Goal: Transaction & Acquisition: Obtain resource

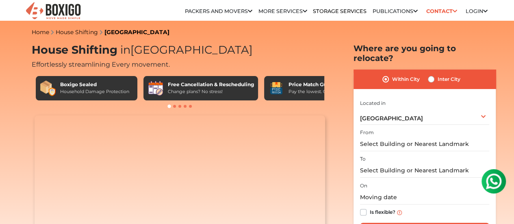
click at [371, 129] on label "From" at bounding box center [367, 132] width 14 height 7
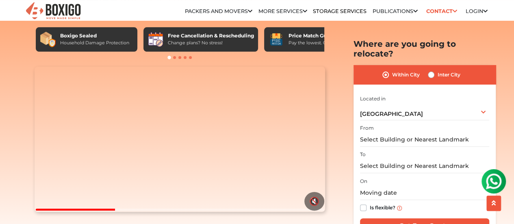
scroll to position [65, 0]
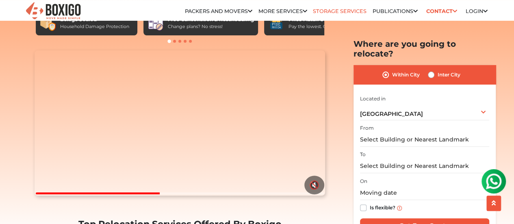
click at [337, 13] on link "Storage Services" at bounding box center [340, 11] width 54 height 6
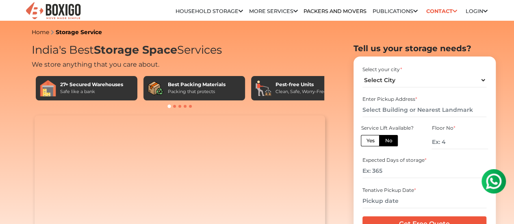
click at [0, 0] on link "Household Storage in bangalore" at bounding box center [0, 0] width 0 height 0
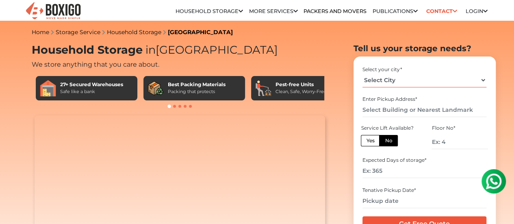
click at [392, 82] on select "Select City Bangalore Bengaluru Bhopal Bhubaneswar Chennai Coimbatore Cuttack D…" at bounding box center [424, 80] width 124 height 14
select select "[GEOGRAPHIC_DATA]"
click at [362, 76] on select "Select City Bangalore Bengaluru Bhopal Bhubaneswar Chennai Coimbatore Cuttack D…" at bounding box center [424, 80] width 124 height 14
click at [419, 108] on input "text" at bounding box center [424, 110] width 124 height 14
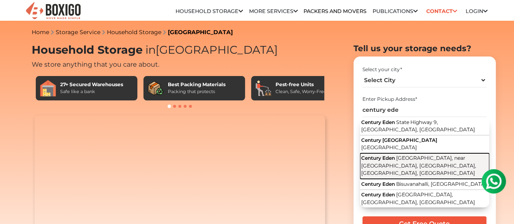
click at [392, 158] on button "Century Eden SH 9 Road, near Bishvunahalli, Yelahanka, Doddaballapura, Karnataka" at bounding box center [424, 166] width 129 height 26
type input "Century Eden, SH 9 Road, near Bishvunahalli, Yelahanka, Doddaballapura, Karnata…"
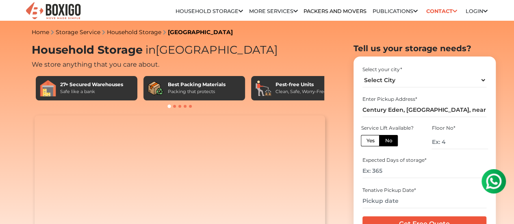
click at [372, 143] on label "Yes" at bounding box center [370, 140] width 19 height 11
click at [371, 142] on input "Yes" at bounding box center [368, 139] width 5 height 5
radio input "true"
click at [387, 145] on label "No" at bounding box center [388, 140] width 19 height 11
click at [387, 142] on input "No" at bounding box center [387, 139] width 5 height 5
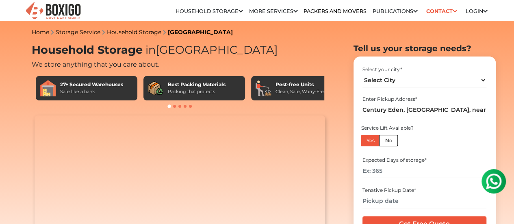
radio input "true"
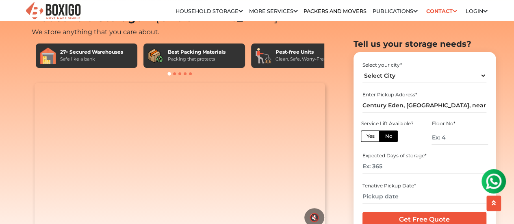
scroll to position [49, 0]
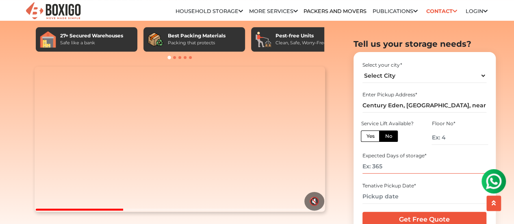
click at [385, 166] on input "number" at bounding box center [424, 166] width 124 height 14
type input "1"
type input "0"
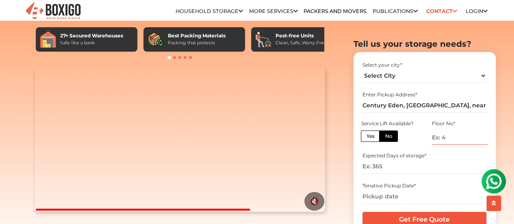
click at [442, 141] on input "number" at bounding box center [459, 137] width 56 height 14
click at [433, 141] on input "number" at bounding box center [459, 137] width 56 height 14
type input "0"
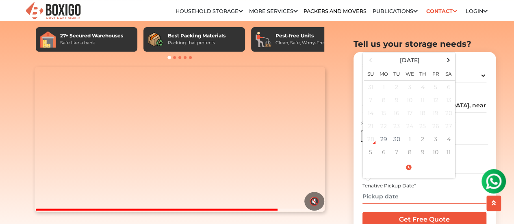
click at [368, 202] on input "text" at bounding box center [424, 196] width 124 height 14
click at [450, 61] on span at bounding box center [448, 59] width 11 height 11
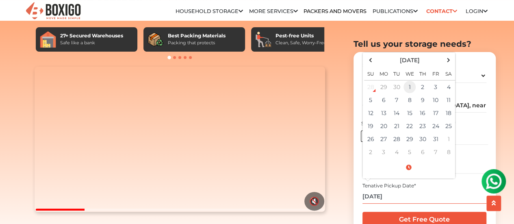
click at [409, 87] on td "1" at bounding box center [409, 86] width 13 height 13
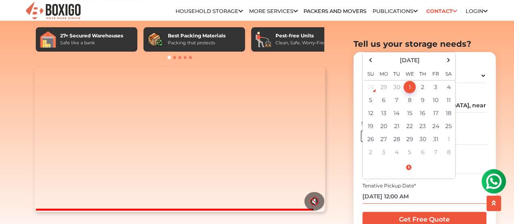
type input "[DATE] 12:00 AM"
click at [434, 212] on input "Get Free Quote" at bounding box center [424, 219] width 124 height 15
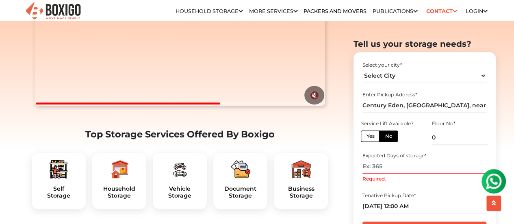
scroll to position [162, 0]
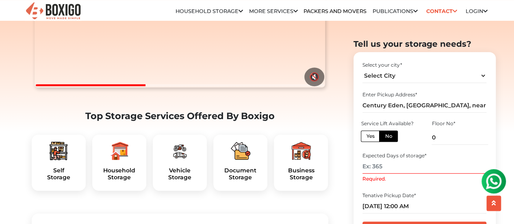
scroll to position [179, 0]
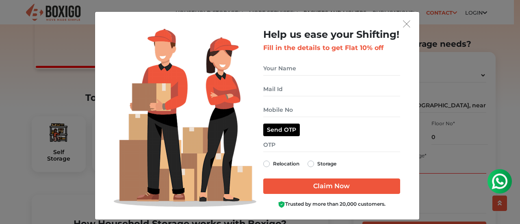
scroll to position [6, 0]
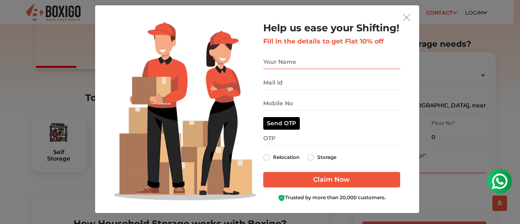
click at [321, 64] on input "get free quote dialog" at bounding box center [331, 62] width 137 height 14
type input "venugopal"
click at [277, 86] on input "get free quote dialog" at bounding box center [331, 83] width 137 height 14
type input "L"
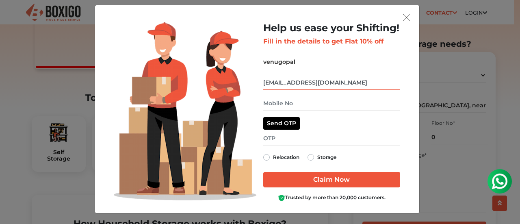
type input "lankavenu.venu@gmail.com"
click at [279, 108] on input "get free quote dialog" at bounding box center [331, 103] width 137 height 14
type input "9441744559"
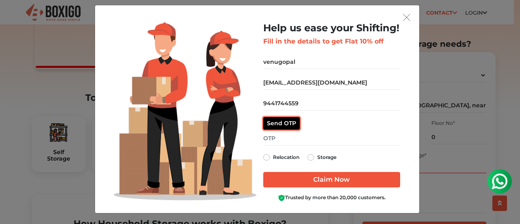
click at [283, 126] on button "Send OTP" at bounding box center [281, 123] width 37 height 13
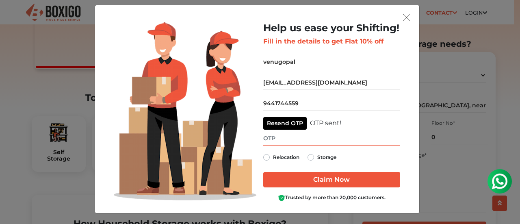
click at [275, 141] on input "get free quote dialog" at bounding box center [331, 138] width 137 height 14
type input "4735"
click at [317, 156] on label "Storage" at bounding box center [326, 157] width 19 height 10
click at [308, 156] on input "Storage" at bounding box center [311, 156] width 6 height 8
radio input "true"
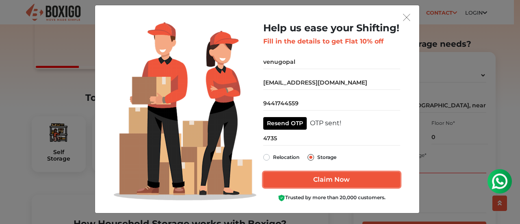
click at [327, 178] on input "Claim Now" at bounding box center [331, 179] width 137 height 15
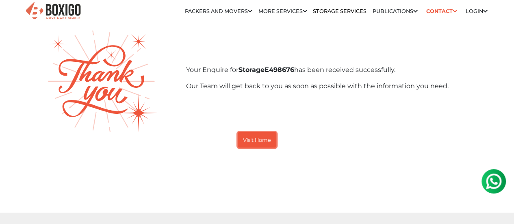
click at [260, 141] on small "Visit Home" at bounding box center [257, 140] width 28 height 6
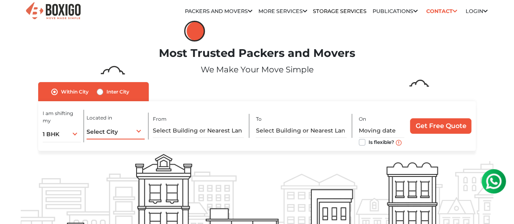
click at [137, 133] on div "Select City Select City [GEOGRAPHIC_DATA] [GEOGRAPHIC_DATA] [GEOGRAPHIC_DATA] […" at bounding box center [116, 130] width 58 height 17
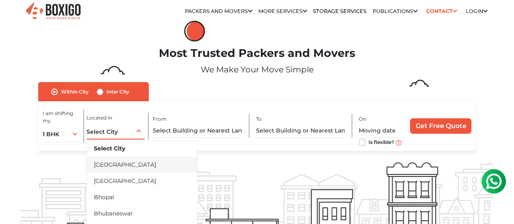
click at [128, 167] on li "[GEOGRAPHIC_DATA]" at bounding box center [142, 164] width 110 height 16
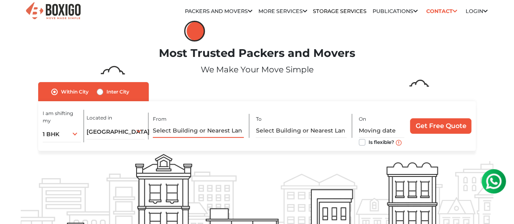
click at [163, 134] on input "text" at bounding box center [198, 130] width 91 height 14
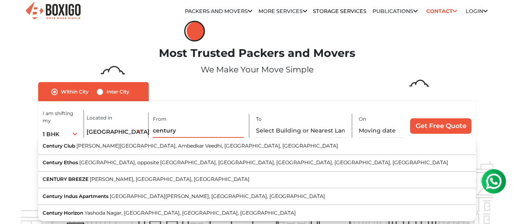
click at [163, 134] on input "century" at bounding box center [198, 130] width 91 height 14
click at [178, 132] on input "century" at bounding box center [198, 130] width 91 height 14
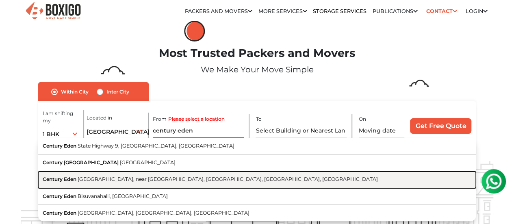
click at [197, 182] on span "SH 9 Road, near Bishvunahalli, Yelahanka, Doddaballapura, Karnataka" at bounding box center [228, 179] width 300 height 6
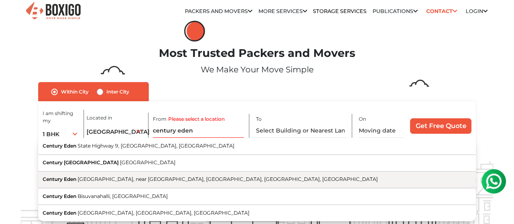
type input "Century Eden, SH 9 Road, near Bishvunahalli, Yelahanka, Doddaballapura, Karnata…"
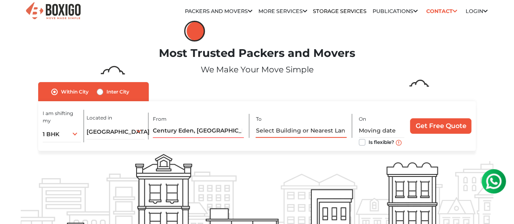
click at [281, 136] on input "text" at bounding box center [301, 130] width 91 height 14
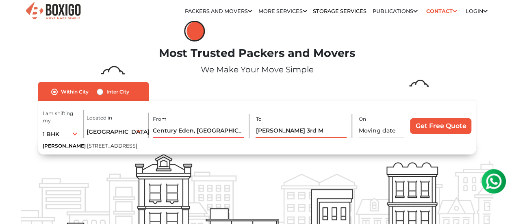
click at [299, 132] on input "mayur Tawers 3rd M" at bounding box center [301, 130] width 91 height 14
click at [319, 132] on input "mayur Towers 3rd M" at bounding box center [301, 130] width 91 height 14
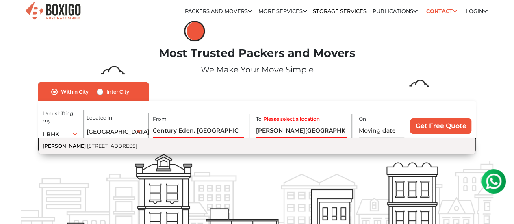
click at [137, 149] on span "3rd Main Road, Ashwini Layout, Ejipura, Bengaluru, Karnataka" at bounding box center [112, 146] width 50 height 6
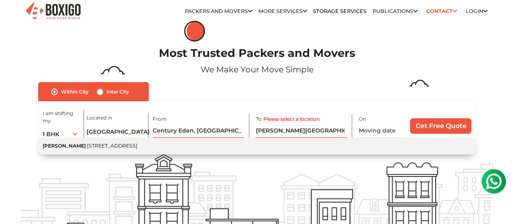
type input "Mayur Towers, 3rd Main Road, Ashwini Layout, Ejipura, Bengaluru, Karnataka"
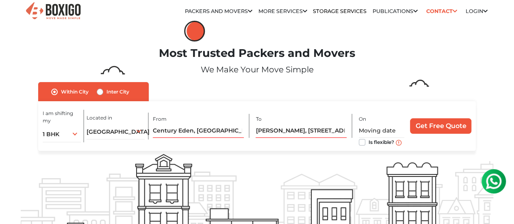
click at [368, 125] on div "On Is flexible?" at bounding box center [383, 126] width 48 height 24
click at [367, 120] on div "On Is flexible?" at bounding box center [383, 126] width 48 height 24
click at [368, 121] on div "On Is flexible?" at bounding box center [383, 126] width 48 height 24
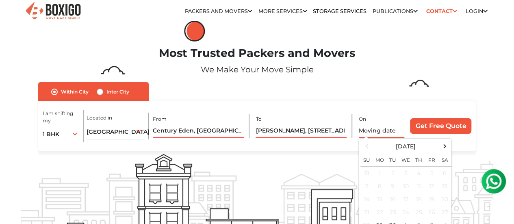
click at [371, 127] on input "text" at bounding box center [382, 130] width 46 height 14
click at [442, 148] on span at bounding box center [444, 146] width 11 height 11
click at [405, 178] on td "1" at bounding box center [405, 173] width 13 height 13
type input "[DATE] 12:00 AM"
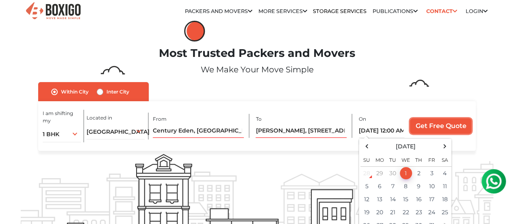
click at [440, 128] on input "Get Free Quote" at bounding box center [440, 125] width 61 height 15
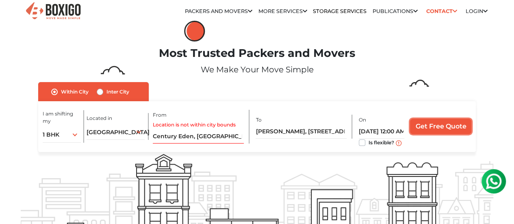
click at [440, 128] on input "Get Free Quote" at bounding box center [440, 126] width 61 height 15
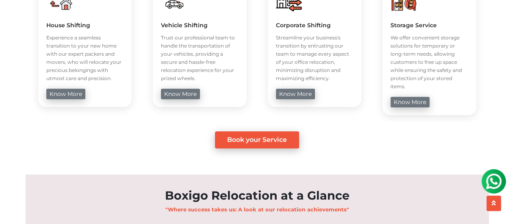
scroll to position [406, 0]
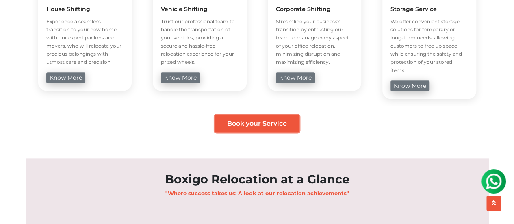
click at [261, 120] on link "Book your Service" at bounding box center [257, 123] width 84 height 17
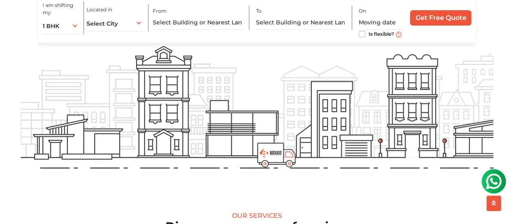
scroll to position [92, 0]
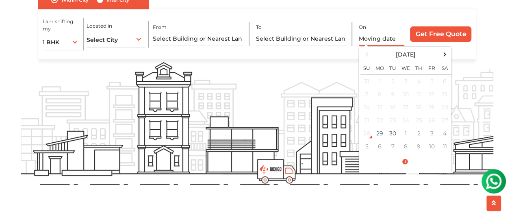
click at [370, 37] on input "text" at bounding box center [382, 39] width 46 height 14
click at [444, 57] on span at bounding box center [444, 54] width 11 height 11
click at [409, 82] on td "1" at bounding box center [405, 81] width 13 height 13
type input "[DATE] 12:00 AM"
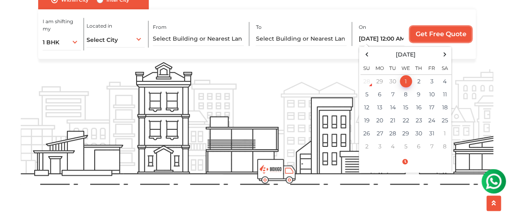
click at [428, 35] on input "Get Free Quote" at bounding box center [440, 33] width 61 height 15
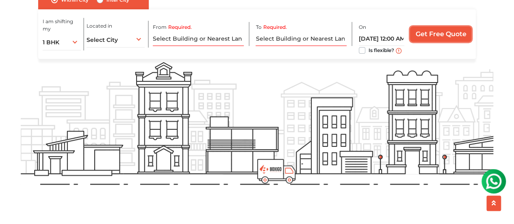
click at [428, 35] on input "Get Free Quote" at bounding box center [440, 33] width 61 height 15
click at [368, 53] on label "Is flexible?" at bounding box center [381, 49] width 26 height 9
click at [360, 53] on input "Is flexible?" at bounding box center [362, 49] width 6 height 8
checkbox input "true"
click at [431, 40] on input "Get Free Quote" at bounding box center [440, 33] width 61 height 15
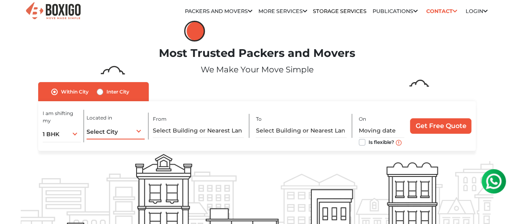
click at [138, 137] on div "Select City Select City [GEOGRAPHIC_DATA] [GEOGRAPHIC_DATA] [GEOGRAPHIC_DATA] […" at bounding box center [116, 130] width 58 height 17
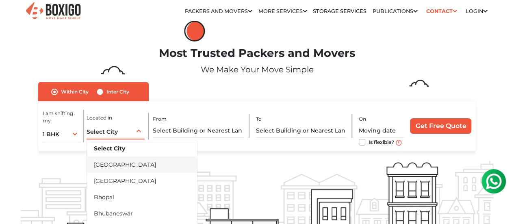
click at [126, 168] on li "[GEOGRAPHIC_DATA]" at bounding box center [142, 164] width 110 height 16
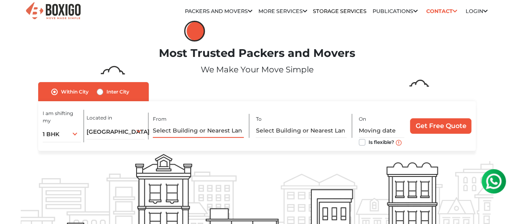
click at [191, 138] on input "text" at bounding box center [198, 130] width 91 height 14
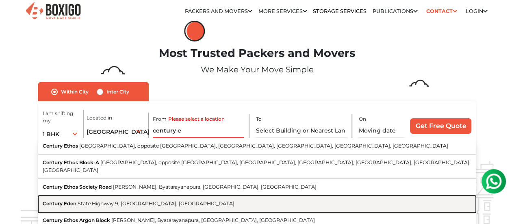
click at [155, 200] on span "State Highway 9, [GEOGRAPHIC_DATA], [GEOGRAPHIC_DATA]" at bounding box center [156, 203] width 157 height 6
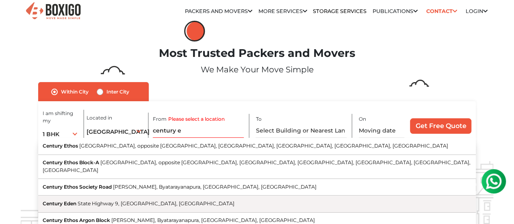
type input "Century Eden, [GEOGRAPHIC_DATA], [GEOGRAPHIC_DATA], [GEOGRAPHIC_DATA]"
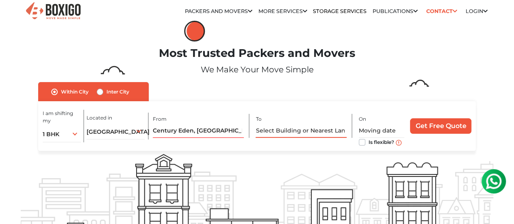
click at [288, 136] on input "text" at bounding box center [301, 130] width 91 height 14
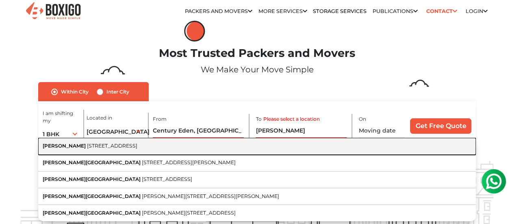
click at [242, 152] on button "[PERSON_NAME] [STREET_ADDRESS]" at bounding box center [257, 146] width 438 height 17
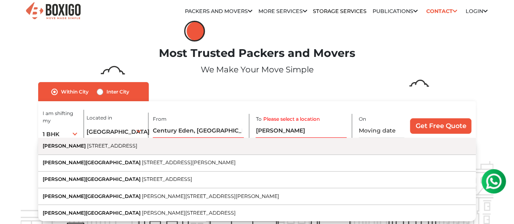
type input "[PERSON_NAME], [STREET_ADDRESS]"
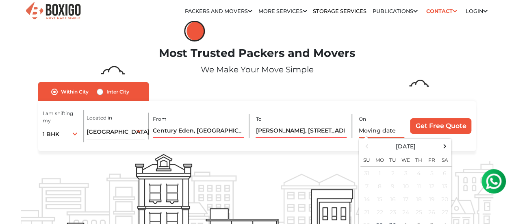
click at [366, 134] on input "text" at bounding box center [382, 130] width 46 height 14
click at [444, 150] on span at bounding box center [444, 146] width 11 height 11
click at [405, 178] on td "1" at bounding box center [405, 173] width 13 height 13
type input "[DATE] 12:00 AM"
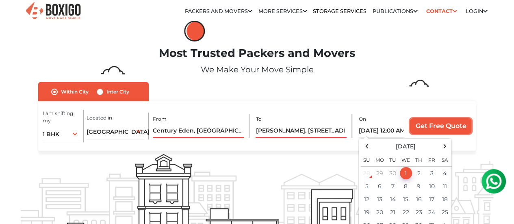
click at [435, 128] on input "Get Free Quote" at bounding box center [440, 125] width 61 height 15
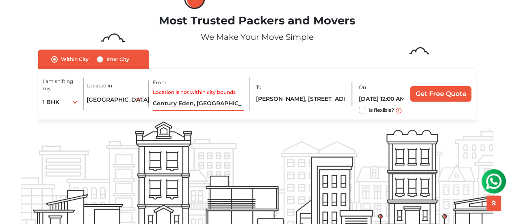
scroll to position [49, 0]
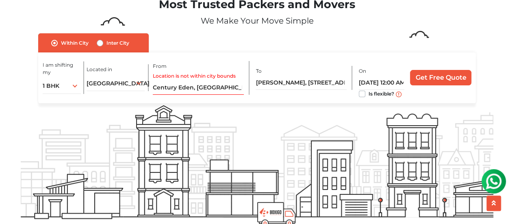
click at [494, 180] on img at bounding box center [493, 181] width 16 height 16
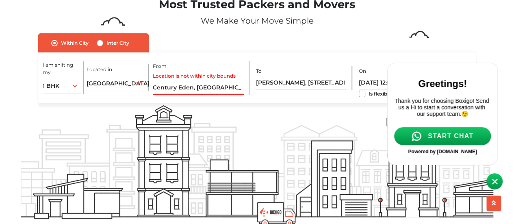
click at [445, 140] on span "START CHAT" at bounding box center [450, 135] width 45 height 7
